Goal: Task Accomplishment & Management: Manage account settings

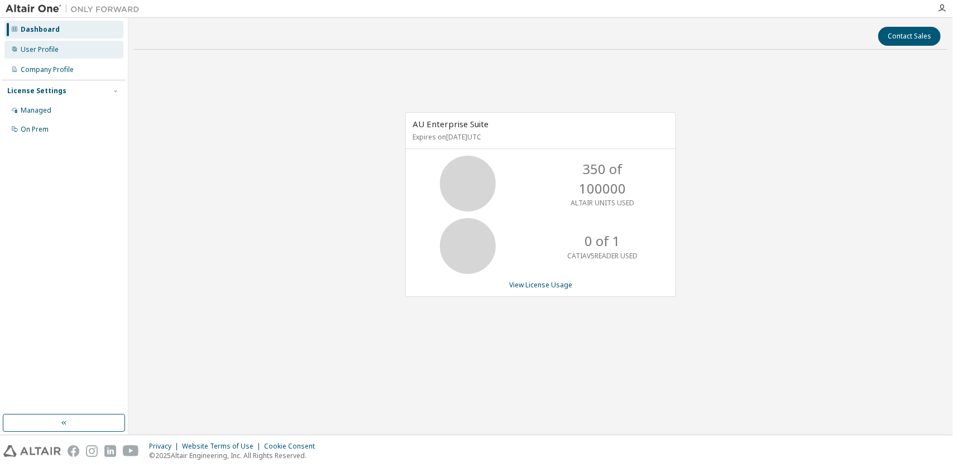
click at [31, 56] on div "User Profile" at bounding box center [63, 50] width 119 height 18
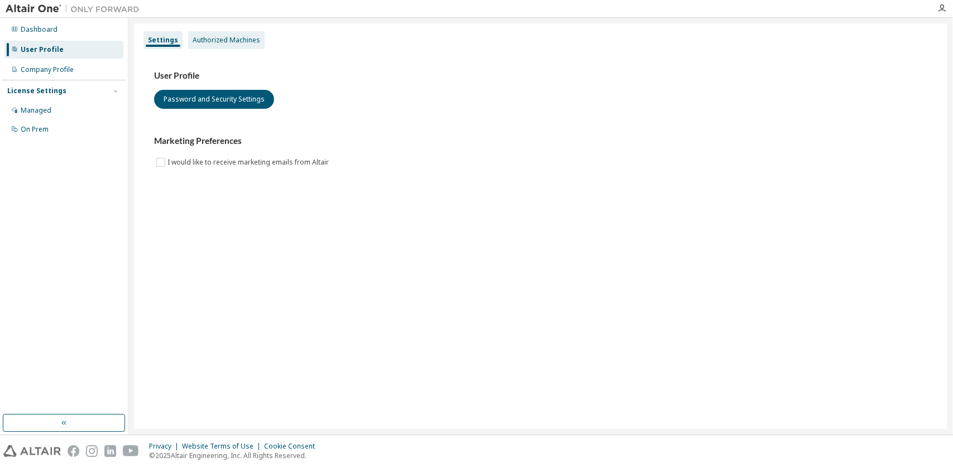
click at [210, 44] on div "Authorized Machines" at bounding box center [227, 40] width 68 height 9
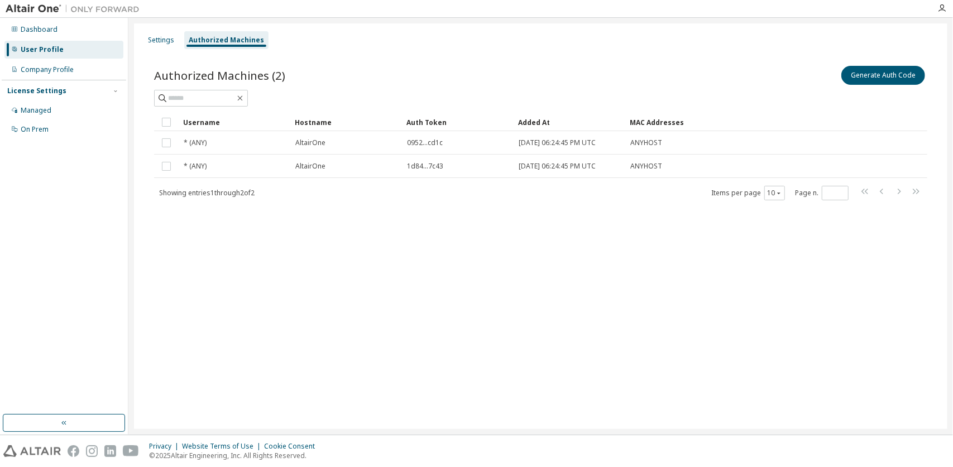
click at [212, 227] on div "Authorized Machines (2) Generate Auth Code Clear Load Save Save As Field Operat…" at bounding box center [541, 140] width 800 height 180
click at [76, 79] on div "Dashboard User Profile Company Profile License Settings Managed On Prem" at bounding box center [64, 80] width 124 height 120
click at [75, 73] on div "Company Profile" at bounding box center [63, 70] width 119 height 18
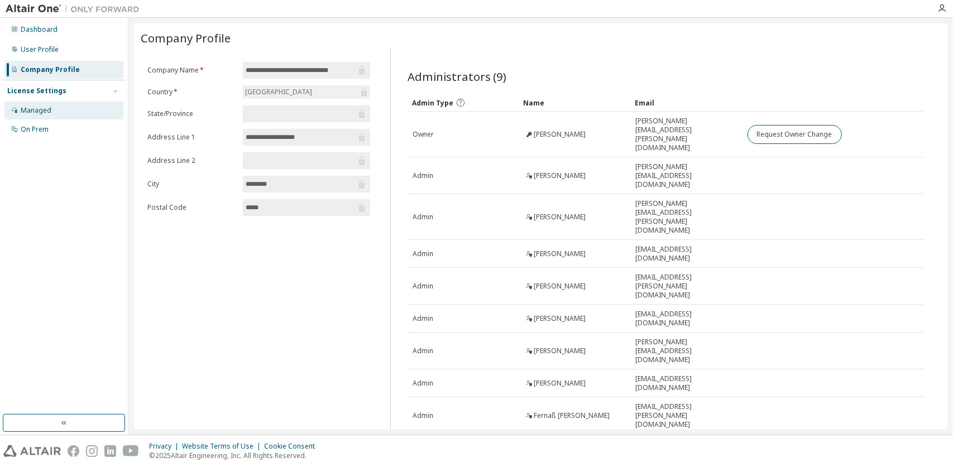
click at [63, 108] on div "Managed" at bounding box center [63, 111] width 119 height 18
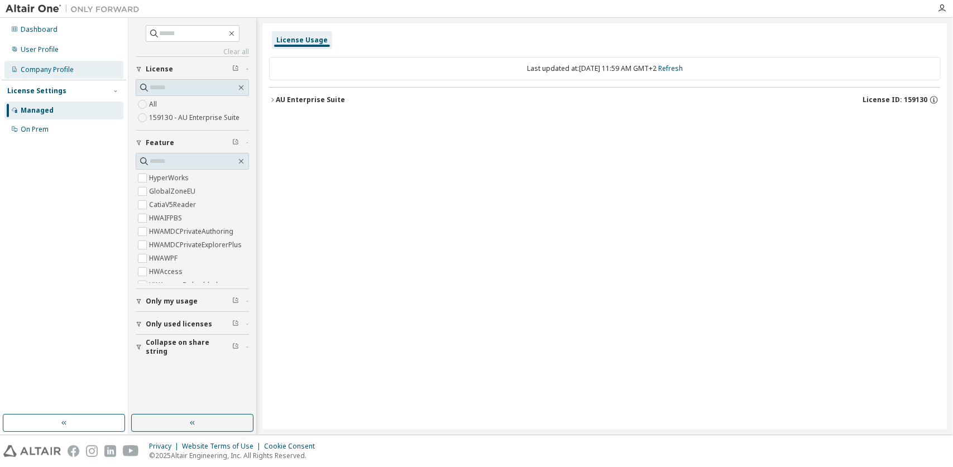
click at [61, 66] on div "Company Profile" at bounding box center [47, 69] width 53 height 9
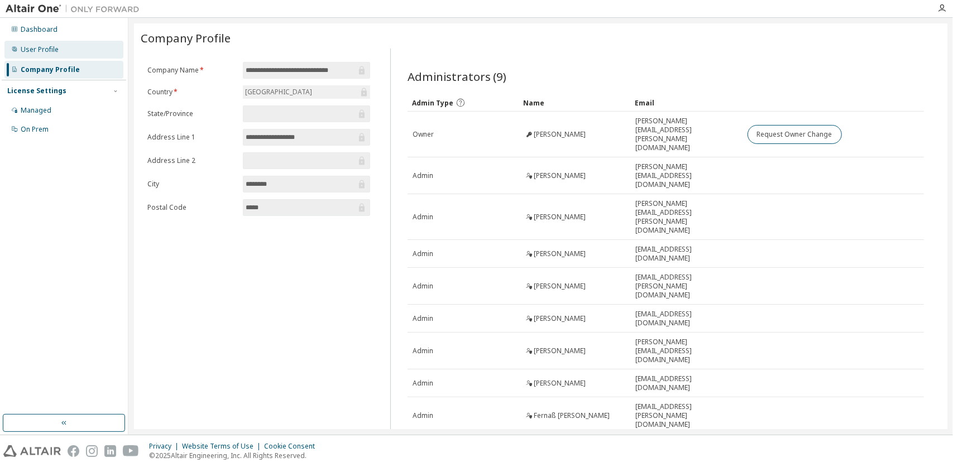
click at [69, 47] on div "User Profile" at bounding box center [63, 50] width 119 height 18
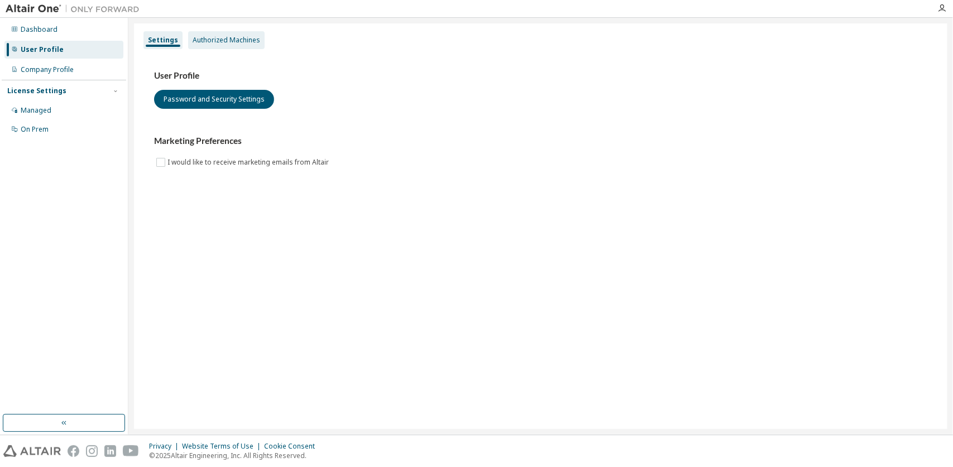
click at [224, 42] on div "Authorized Machines" at bounding box center [227, 40] width 68 height 9
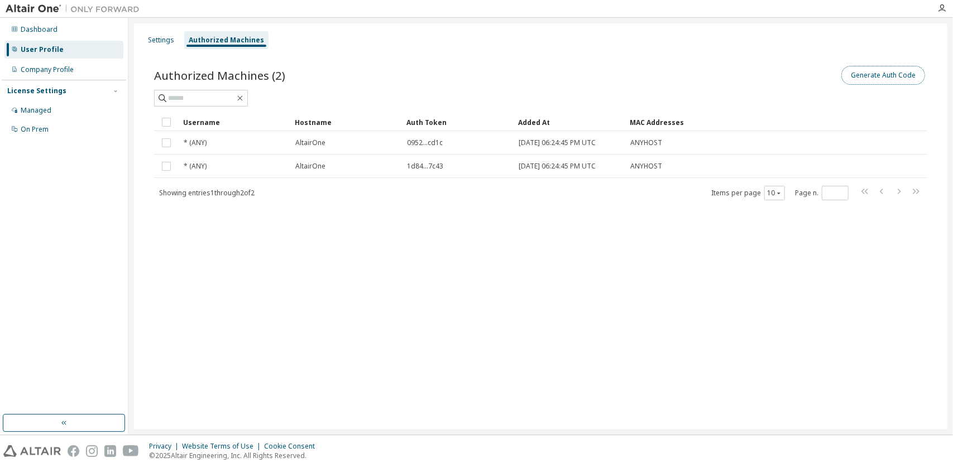
click at [870, 72] on button "Generate Auth Code" at bounding box center [883, 75] width 84 height 19
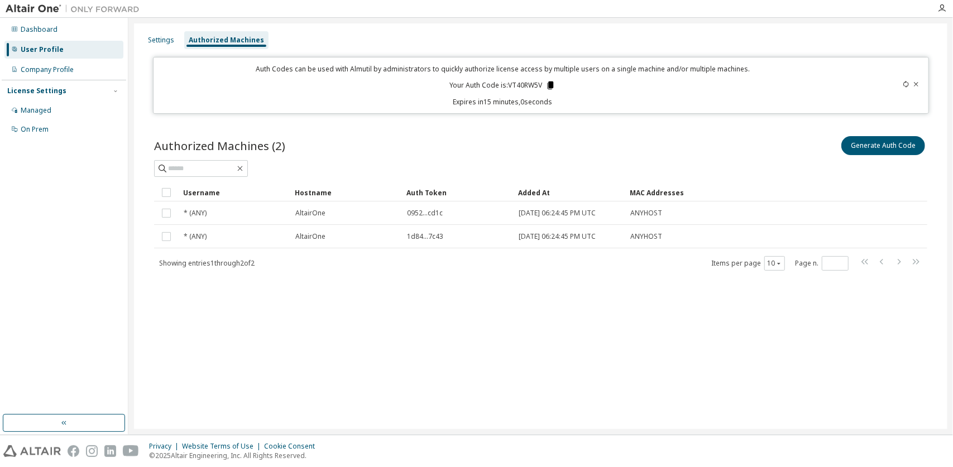
click at [551, 85] on icon at bounding box center [551, 85] width 6 height 8
click at [617, 165] on div at bounding box center [540, 168] width 773 height 17
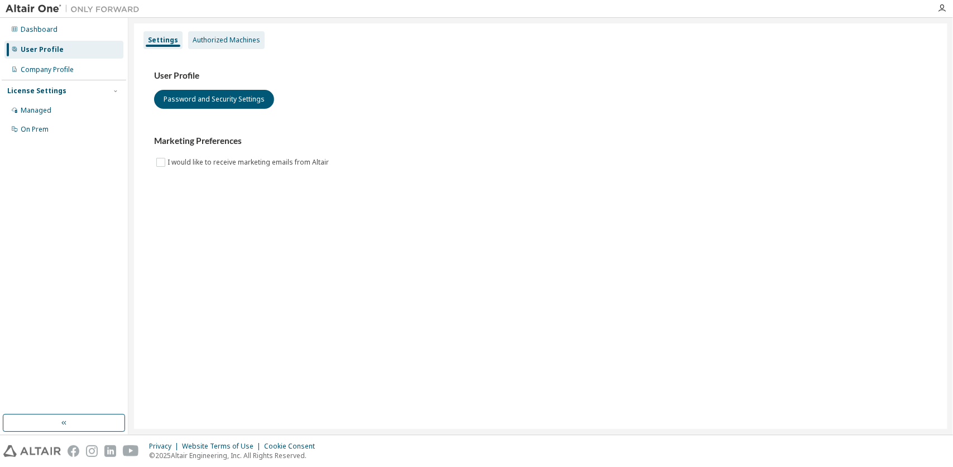
click at [253, 39] on div "Authorized Machines" at bounding box center [227, 40] width 68 height 9
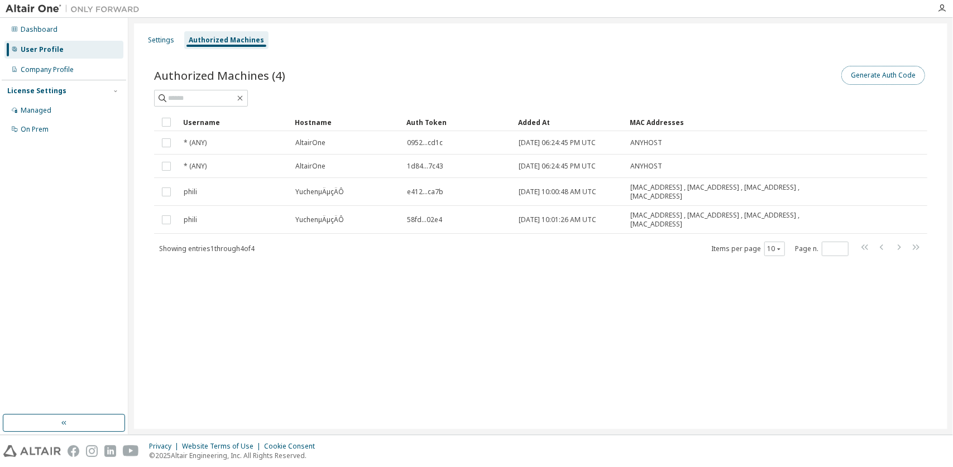
click at [859, 75] on button "Generate Auth Code" at bounding box center [883, 75] width 84 height 19
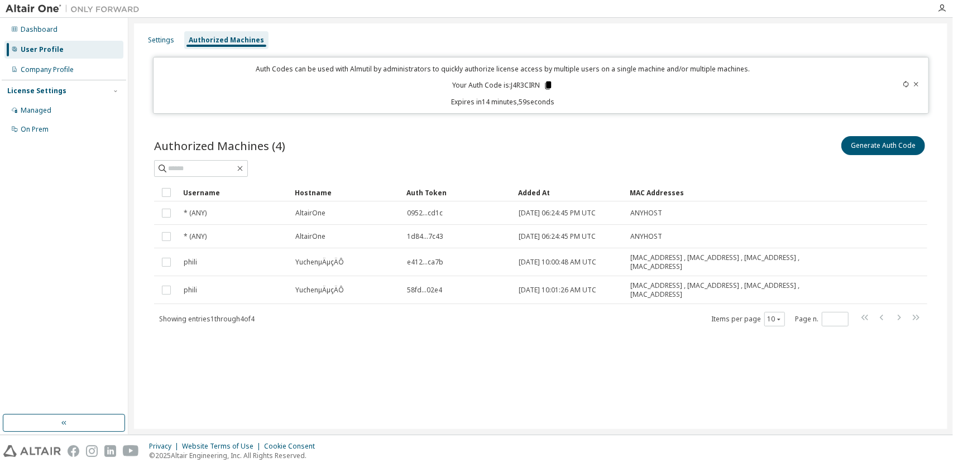
click at [551, 85] on icon at bounding box center [548, 85] width 6 height 8
click at [548, 81] on icon at bounding box center [548, 85] width 6 height 8
click at [616, 155] on div "Generate Auth Code" at bounding box center [734, 145] width 387 height 23
click at [865, 149] on button "Generate Auth Code" at bounding box center [883, 145] width 84 height 19
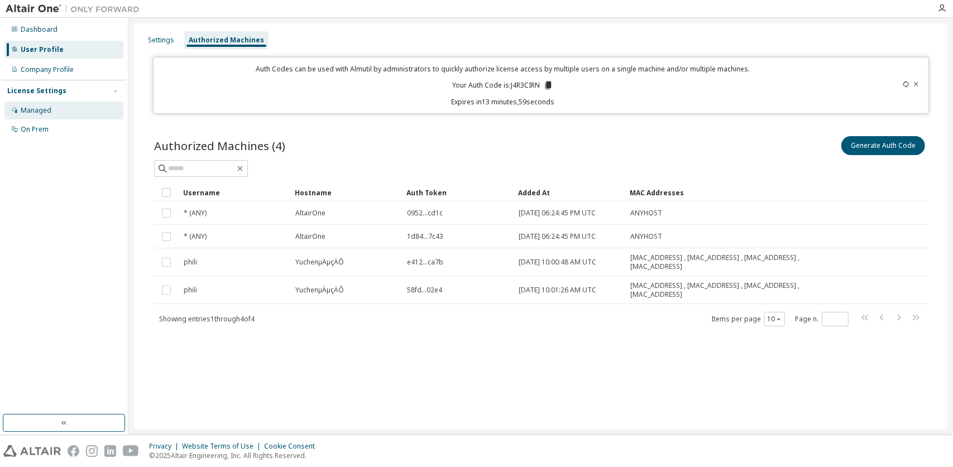
click at [79, 109] on div "Managed" at bounding box center [63, 111] width 119 height 18
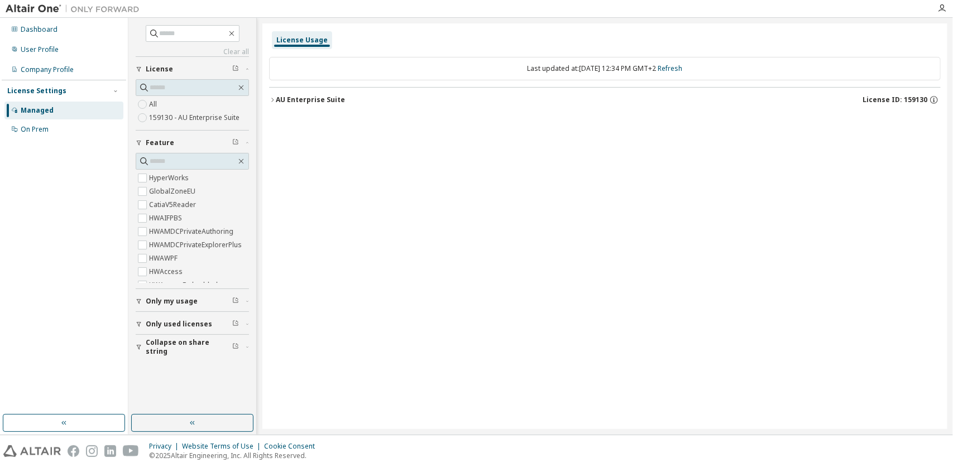
click at [179, 117] on label "159130 - AU Enterprise Suite" at bounding box center [195, 117] width 93 height 13
click at [180, 104] on div "All 159130 - AU Enterprise Suite" at bounding box center [192, 111] width 113 height 27
click at [944, 8] on icon "button" at bounding box center [941, 8] width 9 height 9
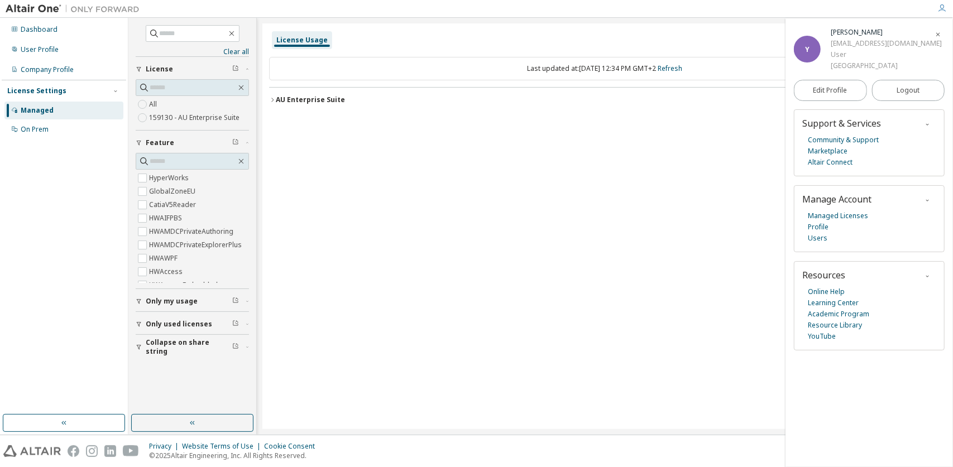
click at [881, 68] on div "Technische Universität München" at bounding box center [886, 65] width 111 height 11
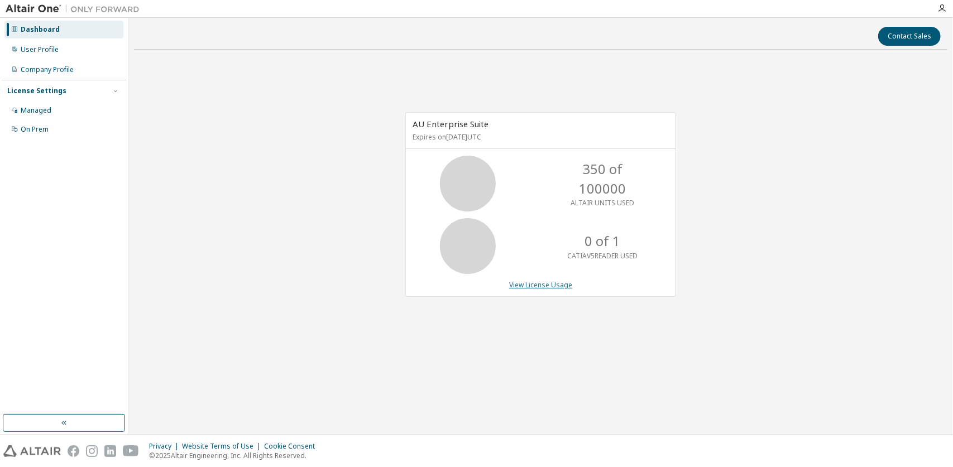
click at [548, 284] on link "View License Usage" at bounding box center [540, 284] width 63 height 9
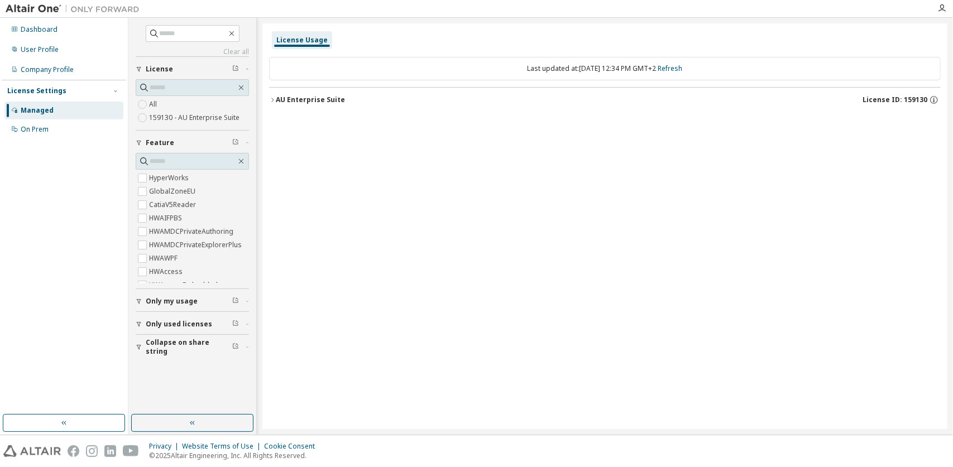
click at [64, 110] on div "Managed" at bounding box center [63, 111] width 119 height 18
click at [59, 90] on div "License Settings" at bounding box center [36, 91] width 59 height 9
click at [294, 40] on div "License Usage" at bounding box center [301, 40] width 51 height 9
click at [314, 68] on div "Last updated at: [DATE] 12:34 PM GMT+2 Refresh" at bounding box center [604, 68] width 671 height 23
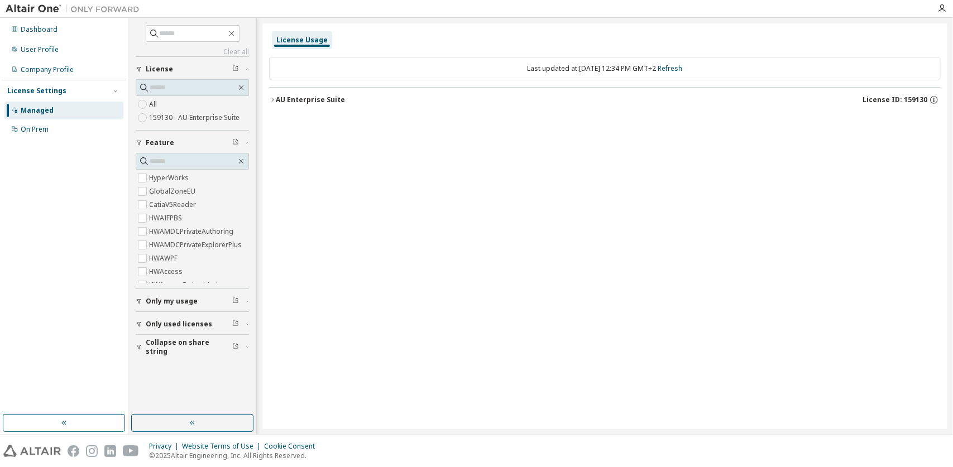
click at [286, 103] on div "AU Enterprise Suite" at bounding box center [310, 99] width 69 height 9
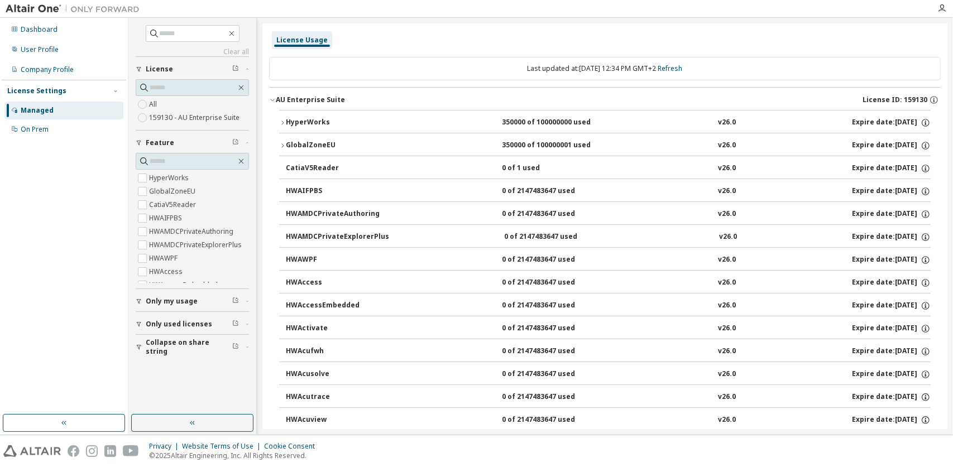
click at [282, 97] on div "AU Enterprise Suite" at bounding box center [310, 99] width 69 height 9
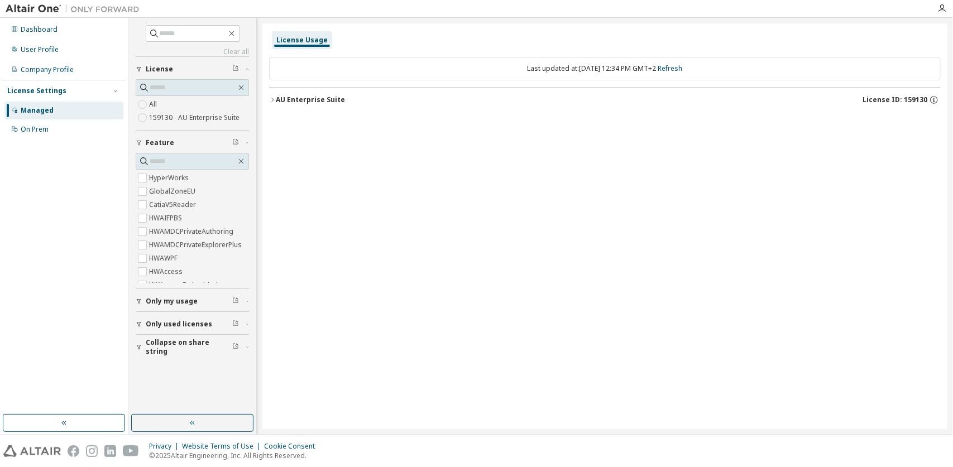
click at [282, 97] on div "AU Enterprise Suite" at bounding box center [310, 99] width 69 height 9
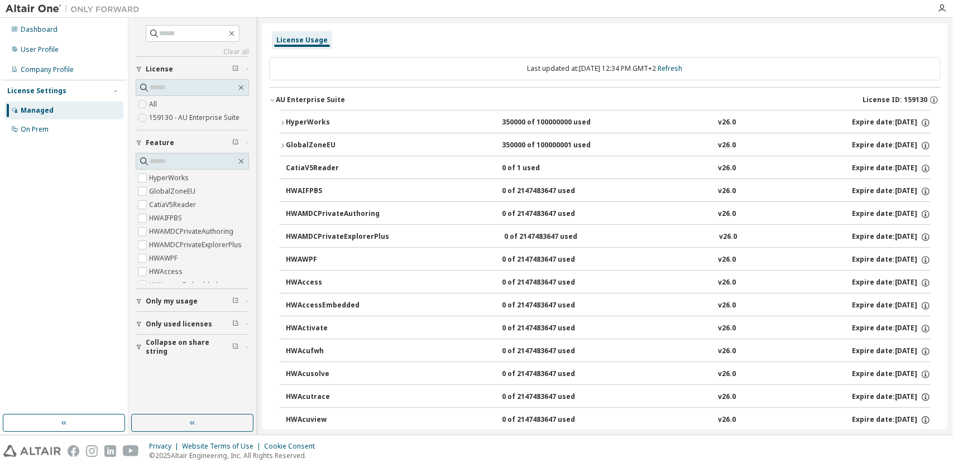
click at [300, 122] on div "HyperWorks" at bounding box center [336, 123] width 100 height 10
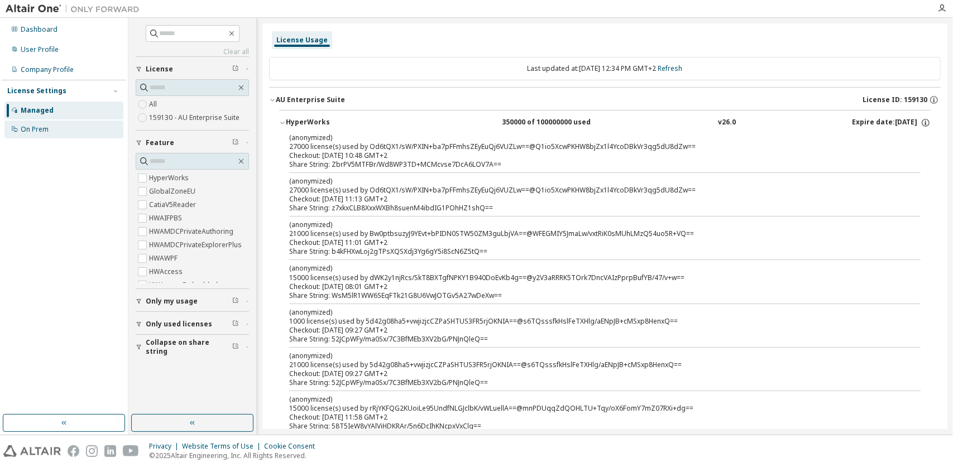
click at [74, 133] on div "On Prem" at bounding box center [63, 130] width 119 height 18
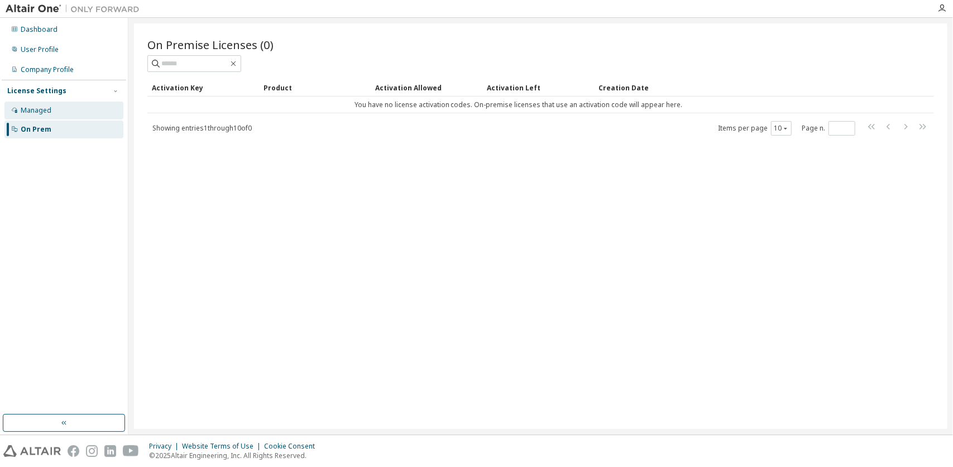
click at [69, 117] on div "Managed" at bounding box center [63, 111] width 119 height 18
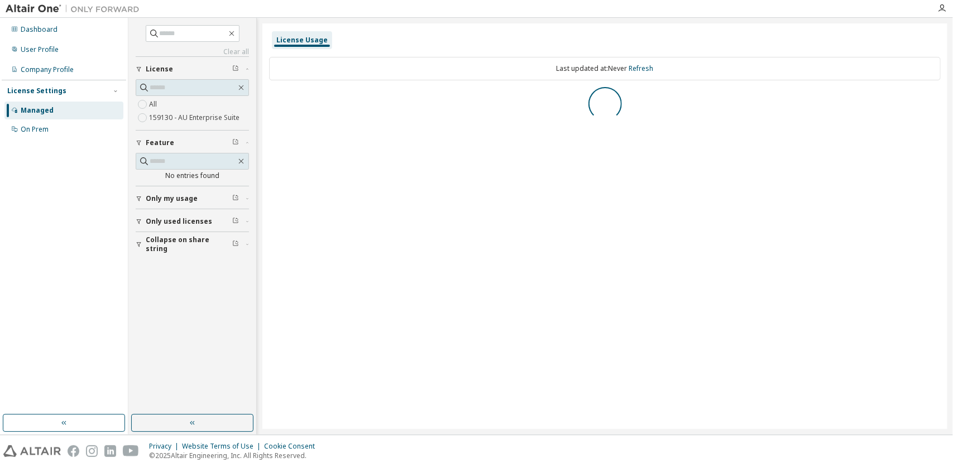
click at [202, 114] on label "159130 - AU Enterprise Suite" at bounding box center [195, 117] width 93 height 13
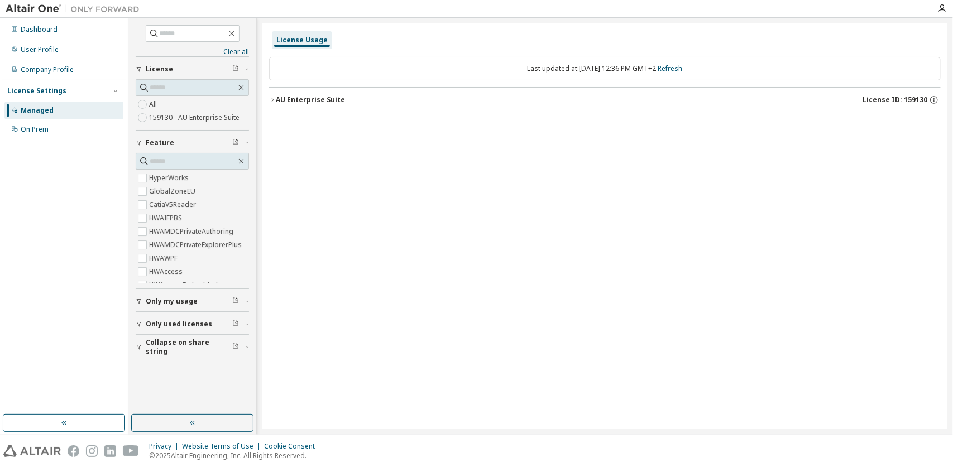
click at [204, 105] on div "All 159130 - AU Enterprise Suite" at bounding box center [192, 111] width 113 height 27
click at [194, 35] on input "text" at bounding box center [193, 33] width 67 height 11
click at [185, 301] on span "Only my usage" at bounding box center [172, 301] width 52 height 9
click at [151, 352] on span "Only used licenses" at bounding box center [179, 356] width 66 height 9
click at [45, 69] on div "Company Profile" at bounding box center [47, 69] width 53 height 9
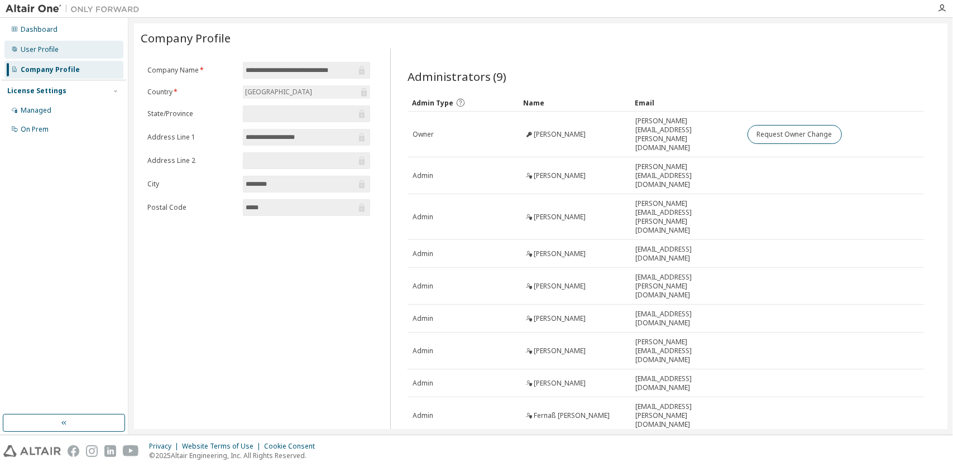
click at [52, 53] on div "User Profile" at bounding box center [40, 49] width 38 height 9
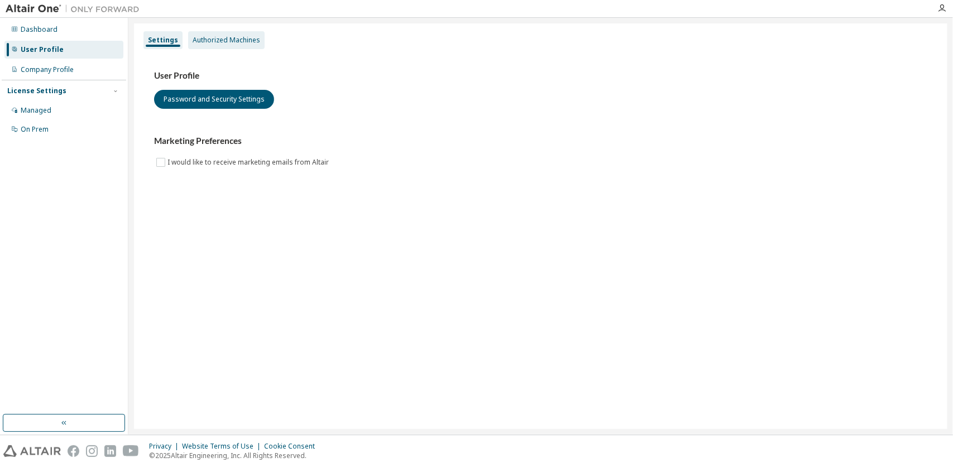
click at [231, 41] on div "Authorized Machines" at bounding box center [227, 40] width 68 height 9
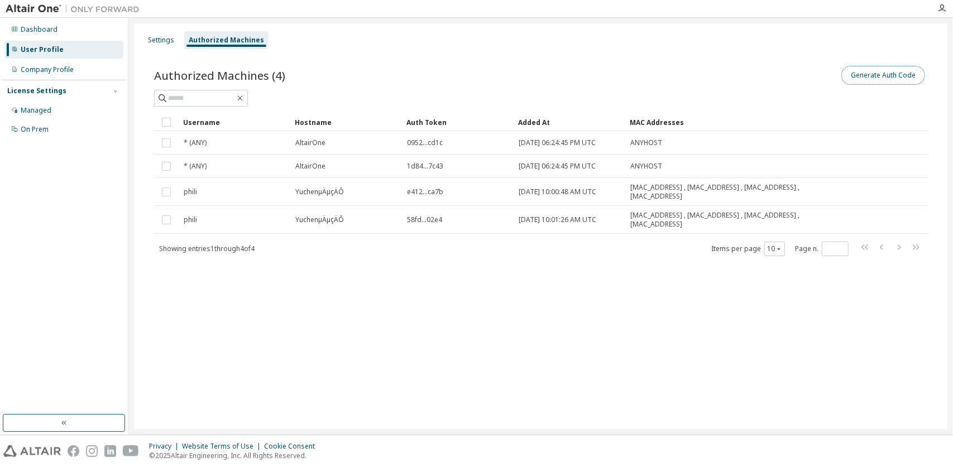
click at [896, 71] on button "Generate Auth Code" at bounding box center [883, 75] width 84 height 19
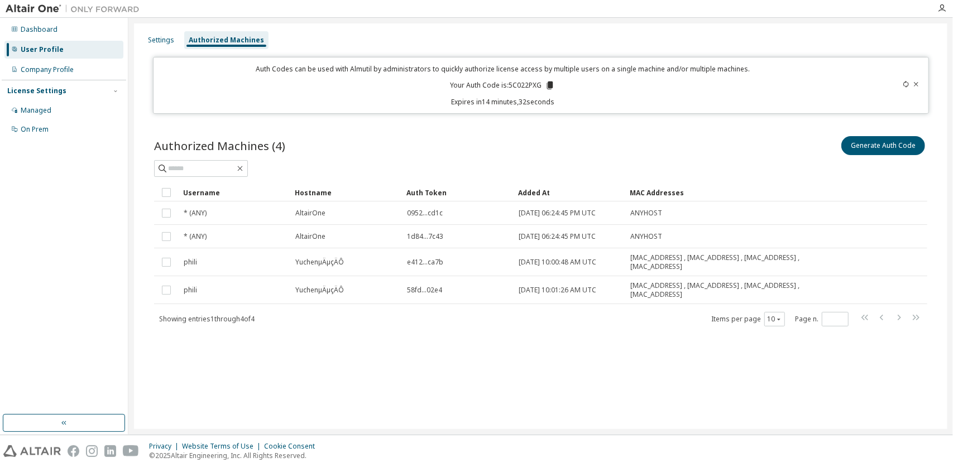
click at [548, 85] on icon at bounding box center [550, 85] width 10 height 10
